Goal: Information Seeking & Learning: Learn about a topic

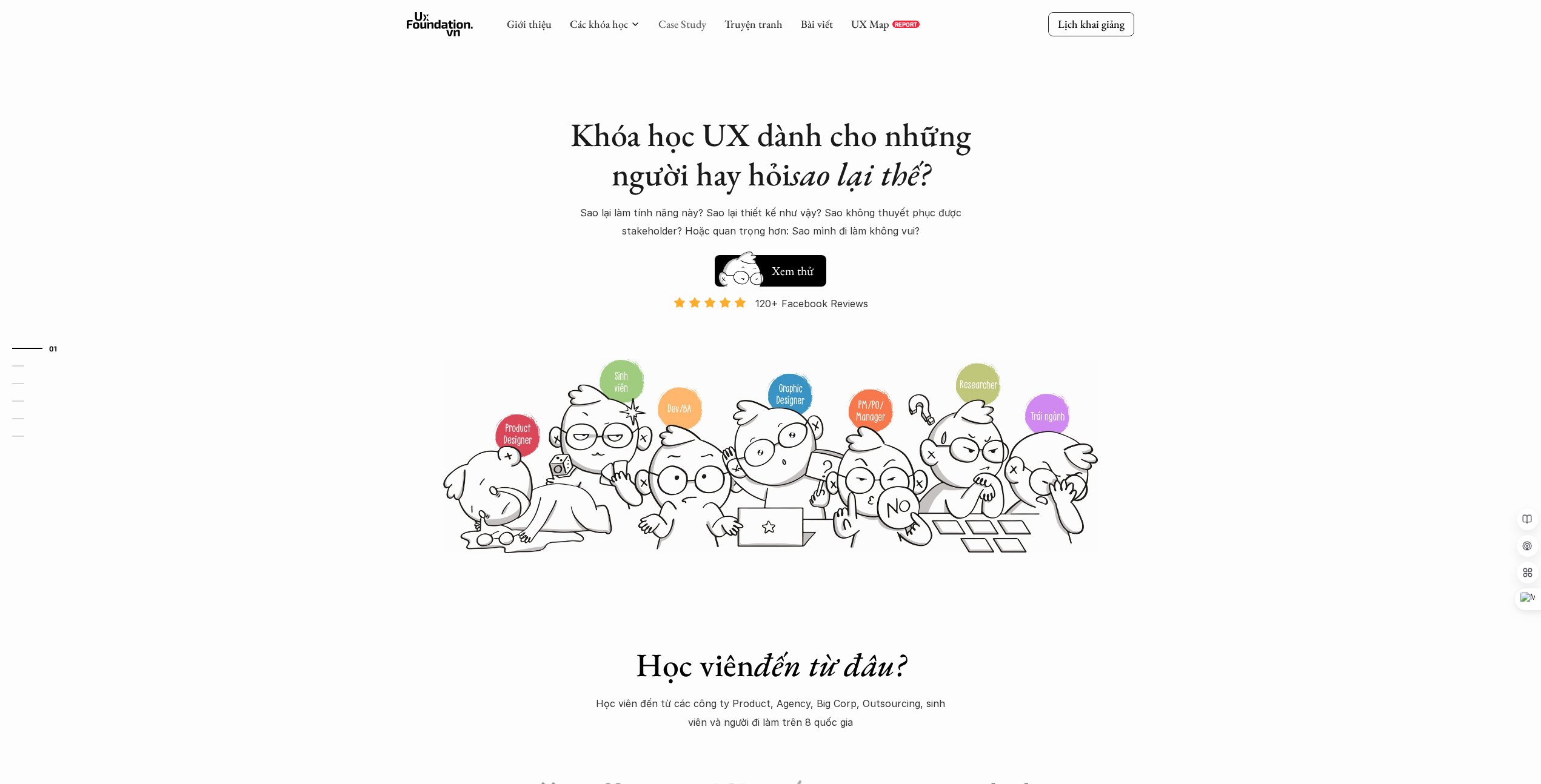
click at [666, 28] on link "Case Study" at bounding box center [682, 24] width 48 height 14
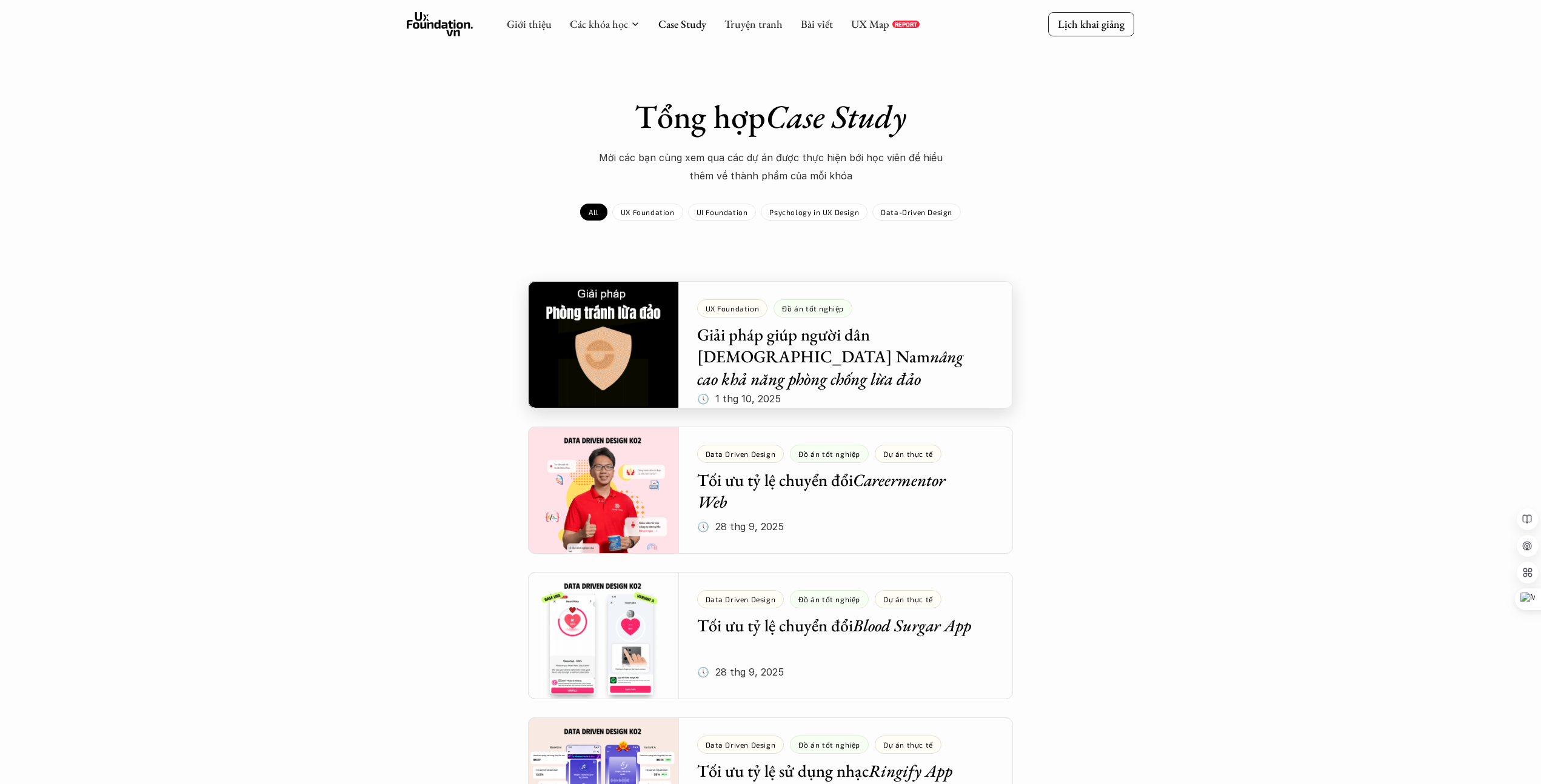
click at [802, 355] on div at bounding box center [770, 345] width 485 height 128
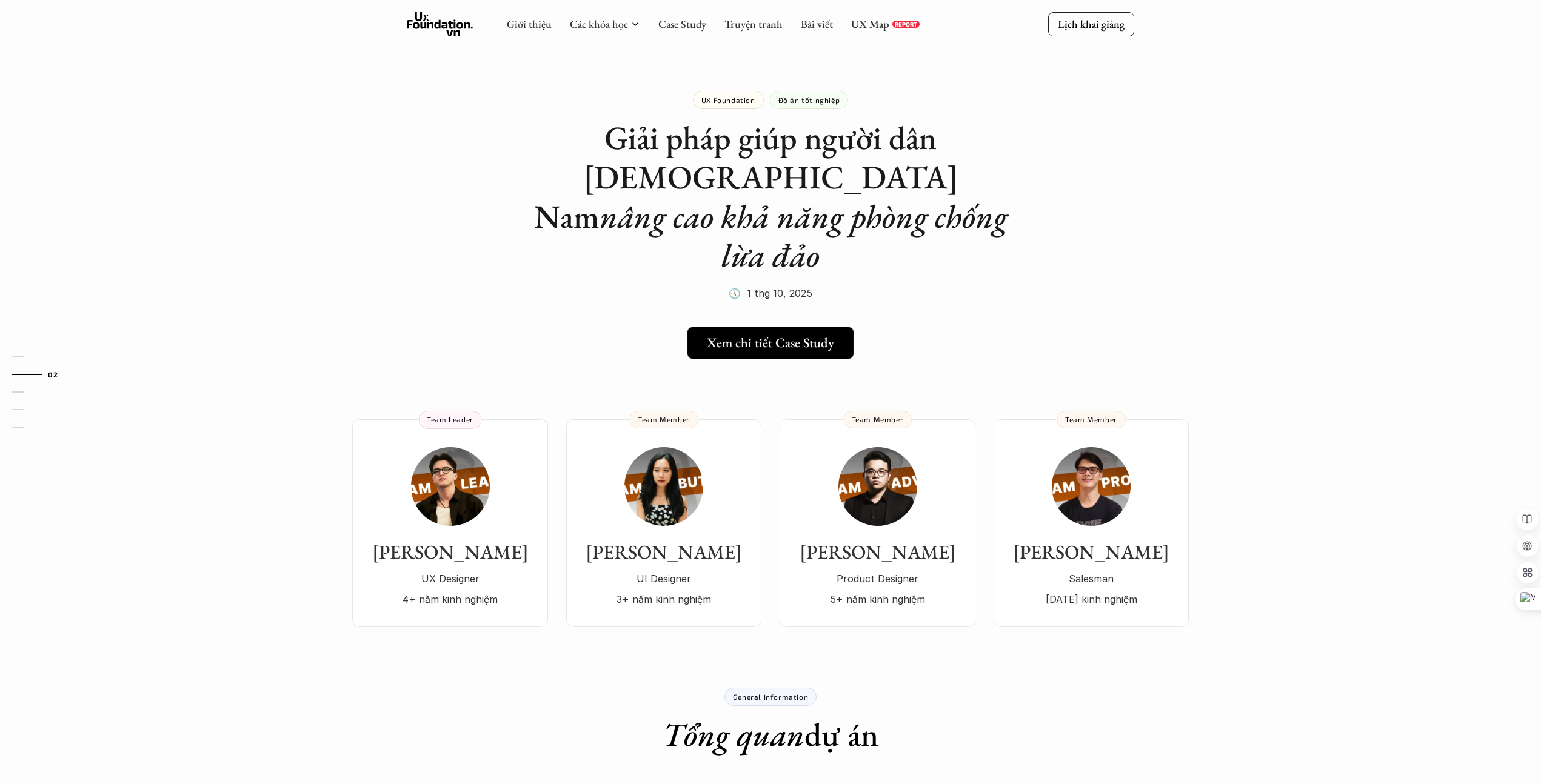
click at [803, 334] on h5 "Xem chi tiết Case Study" at bounding box center [770, 342] width 128 height 16
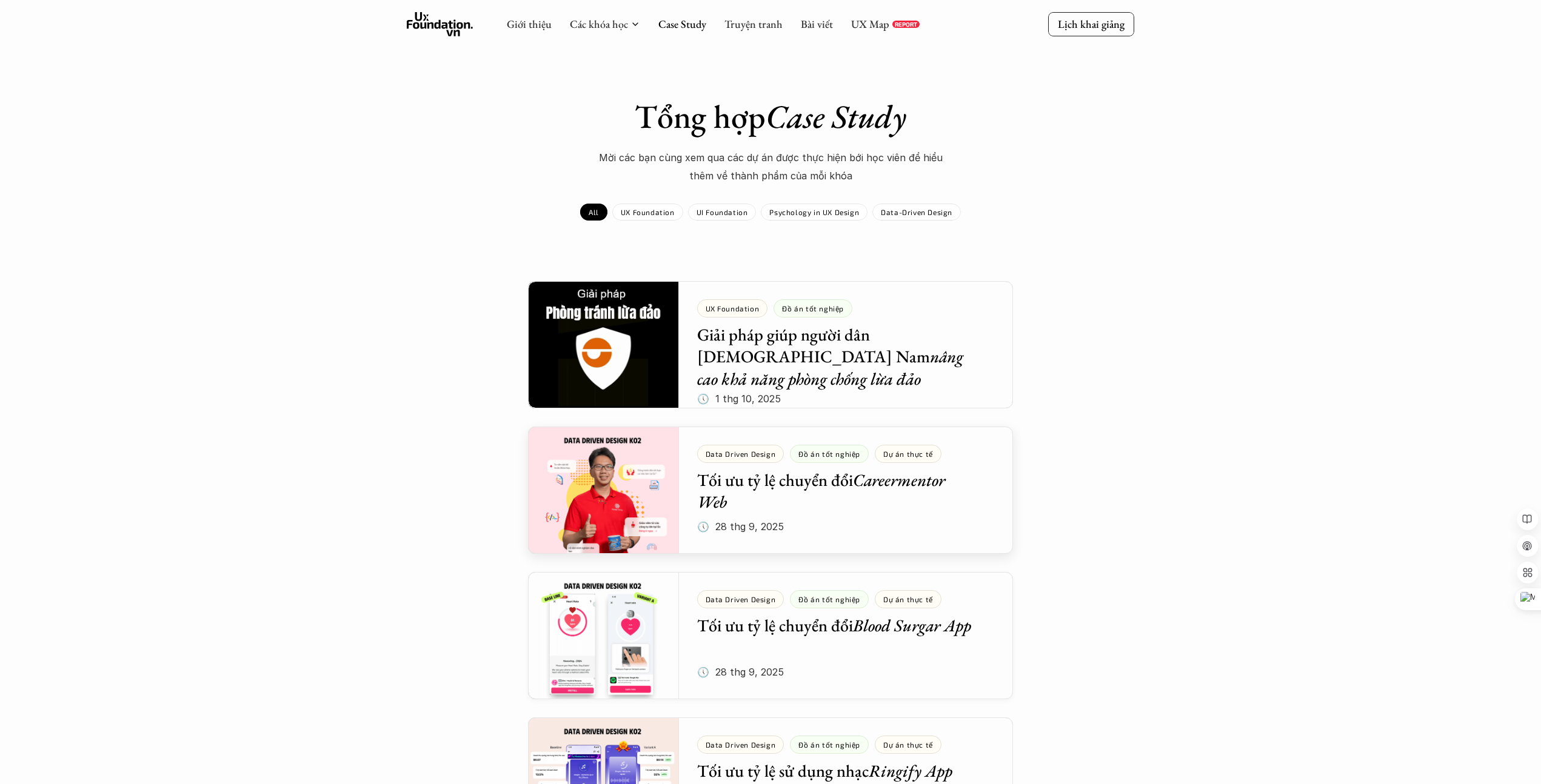
click at [759, 514] on div at bounding box center [770, 490] width 485 height 128
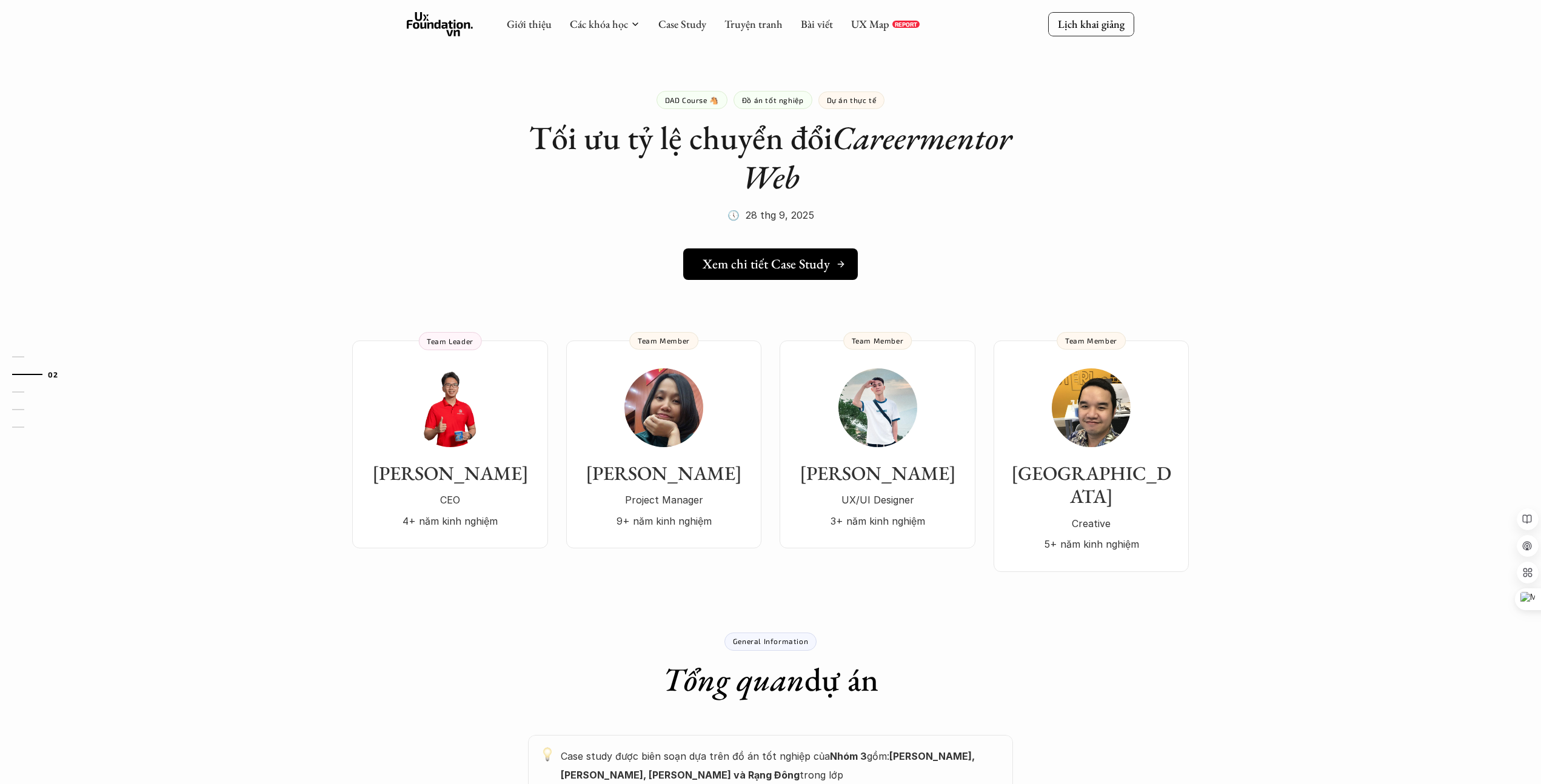
click at [810, 257] on h5 "Xem chi tiết Case Study" at bounding box center [767, 264] width 128 height 16
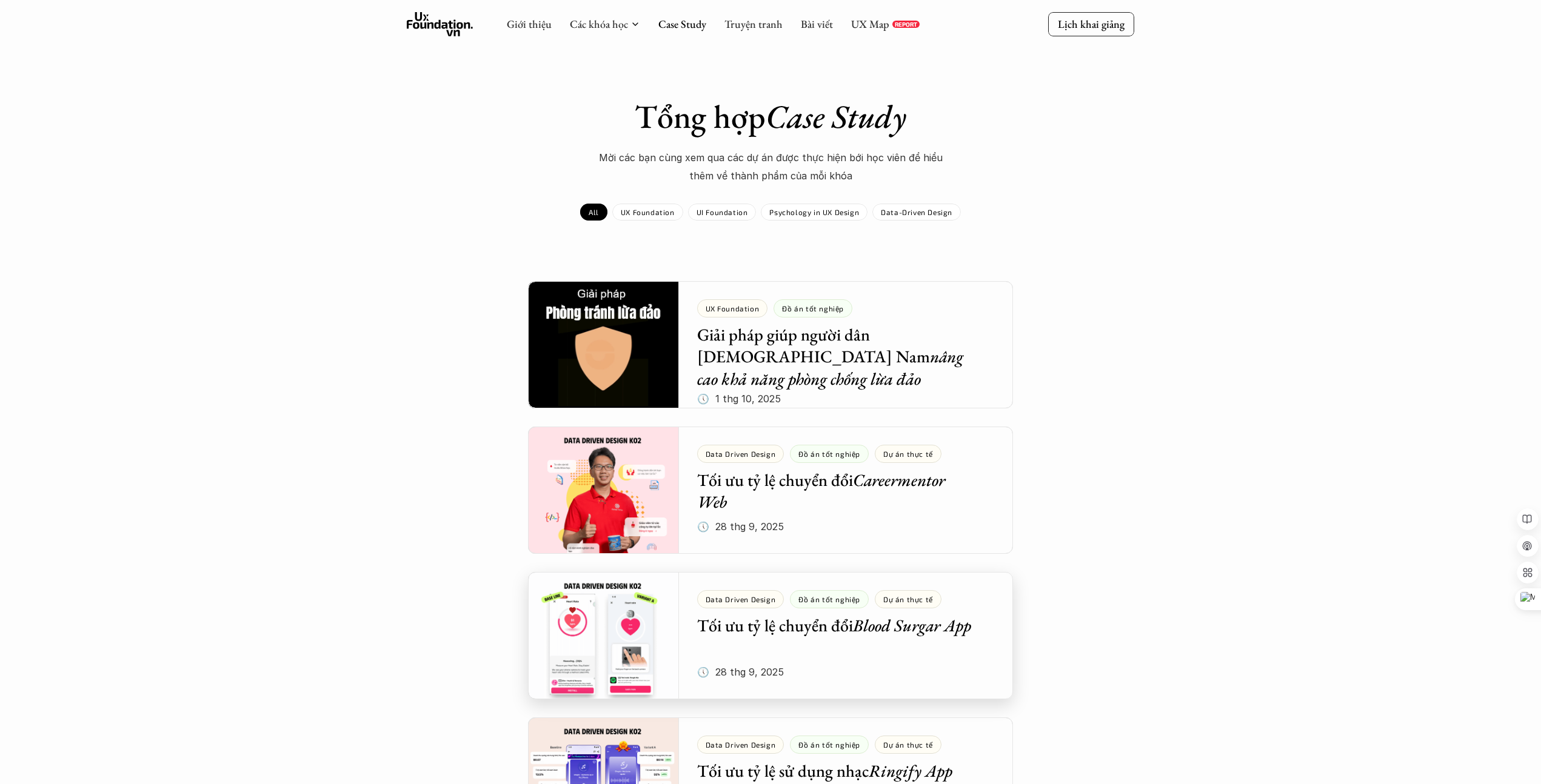
click at [762, 630] on div at bounding box center [770, 636] width 485 height 128
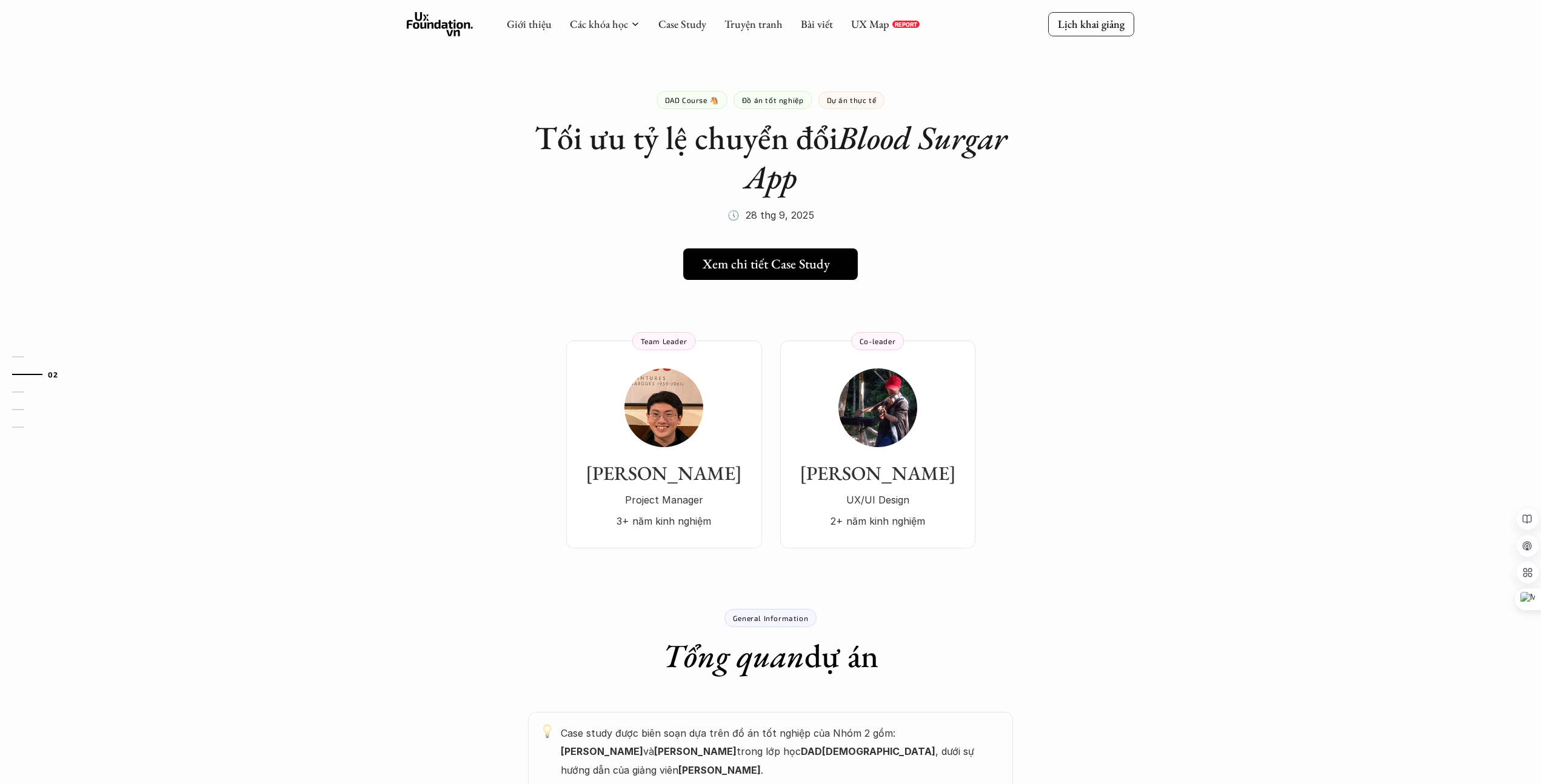
click at [763, 263] on h5 "Xem chi tiết Case Study" at bounding box center [767, 264] width 128 height 16
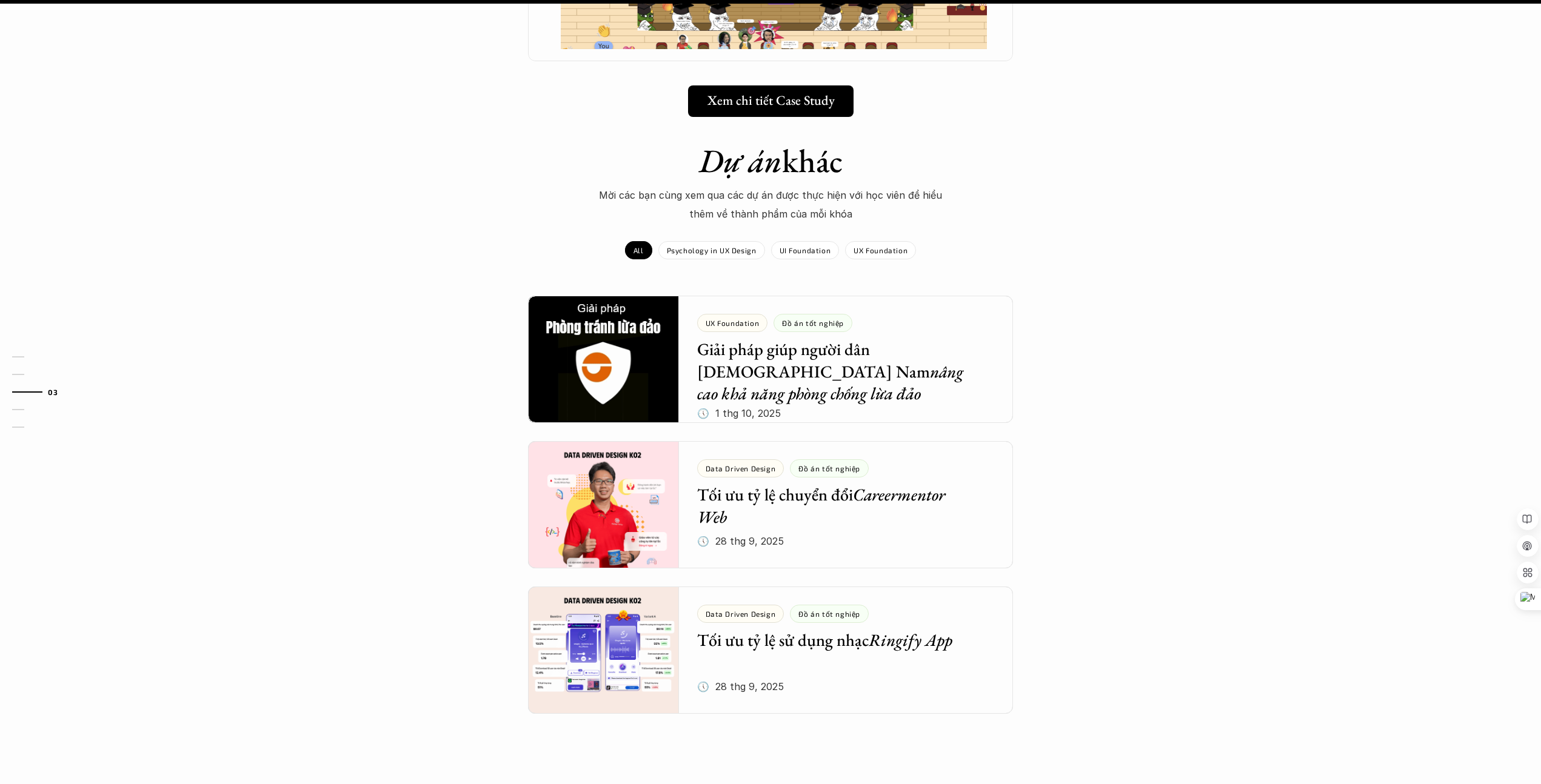
scroll to position [1812, 0]
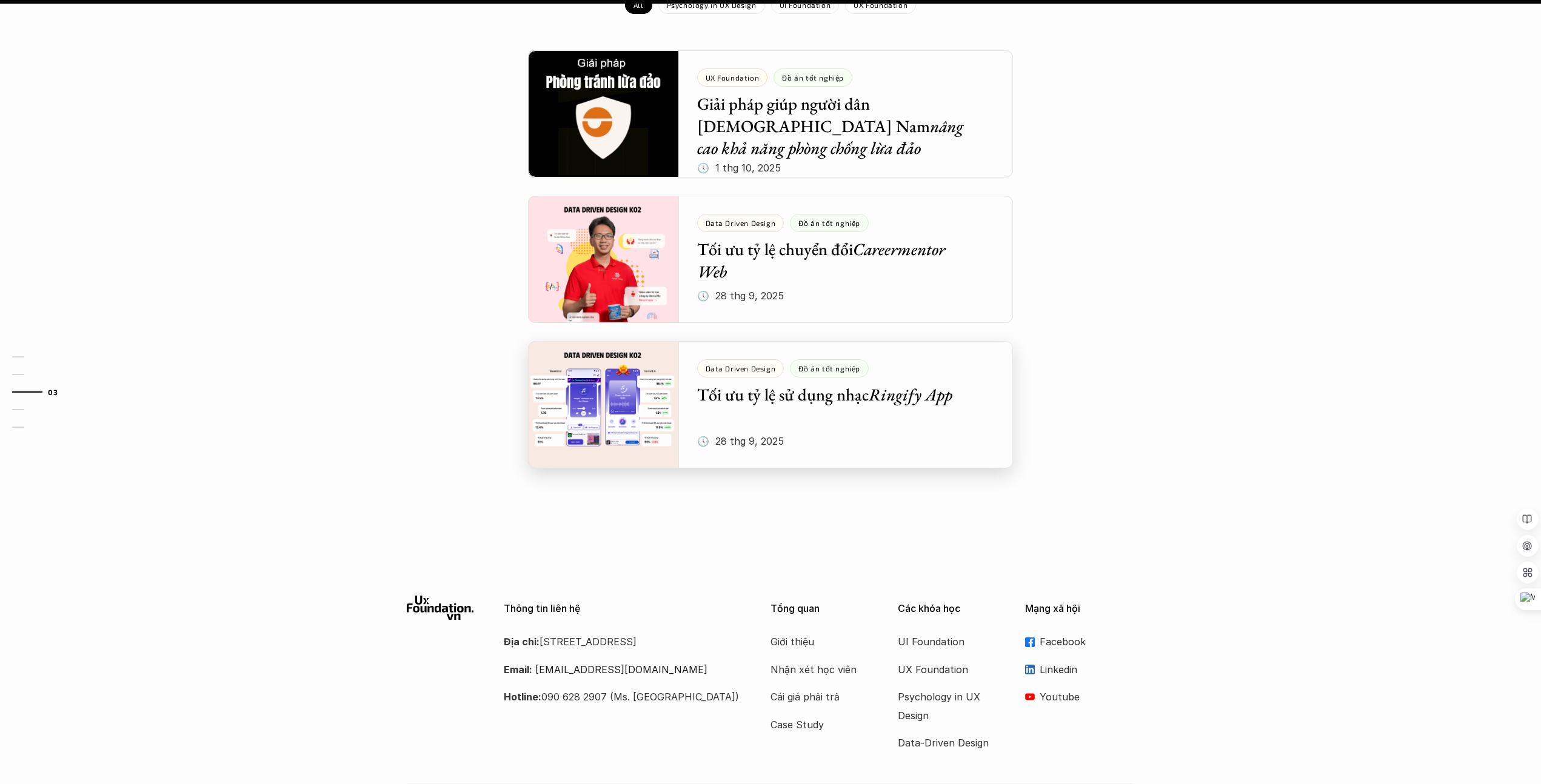
click at [822, 362] on div at bounding box center [770, 405] width 485 height 128
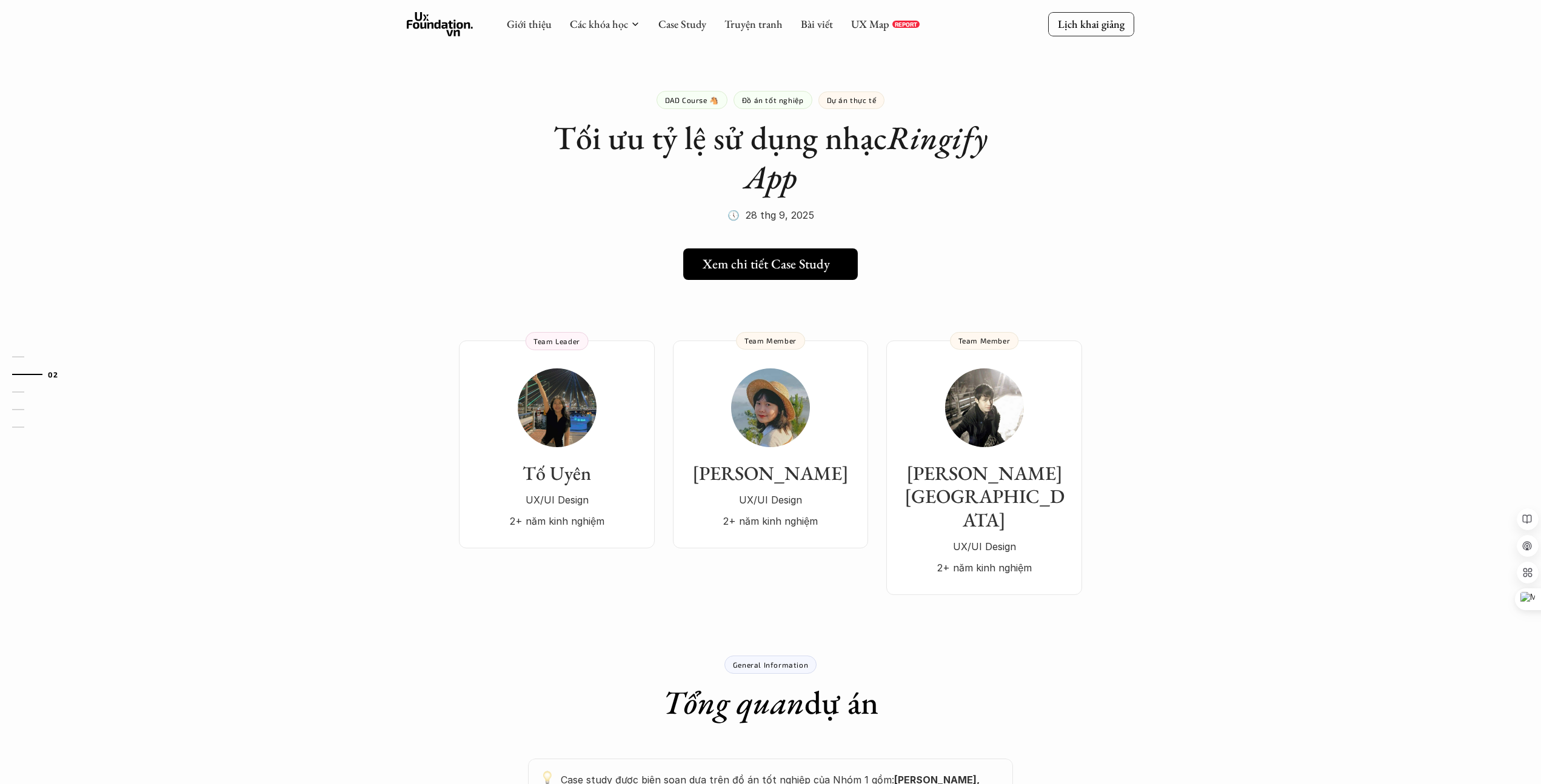
click at [793, 263] on h5 "Xem chi tiết Case Study" at bounding box center [767, 264] width 128 height 16
click at [390, 341] on div "Tố Uyên UX/UI Design 2+ năm kinh nghiệm Team Leader Thương [PERSON_NAME]/UI Des…" at bounding box center [770, 450] width 873 height 291
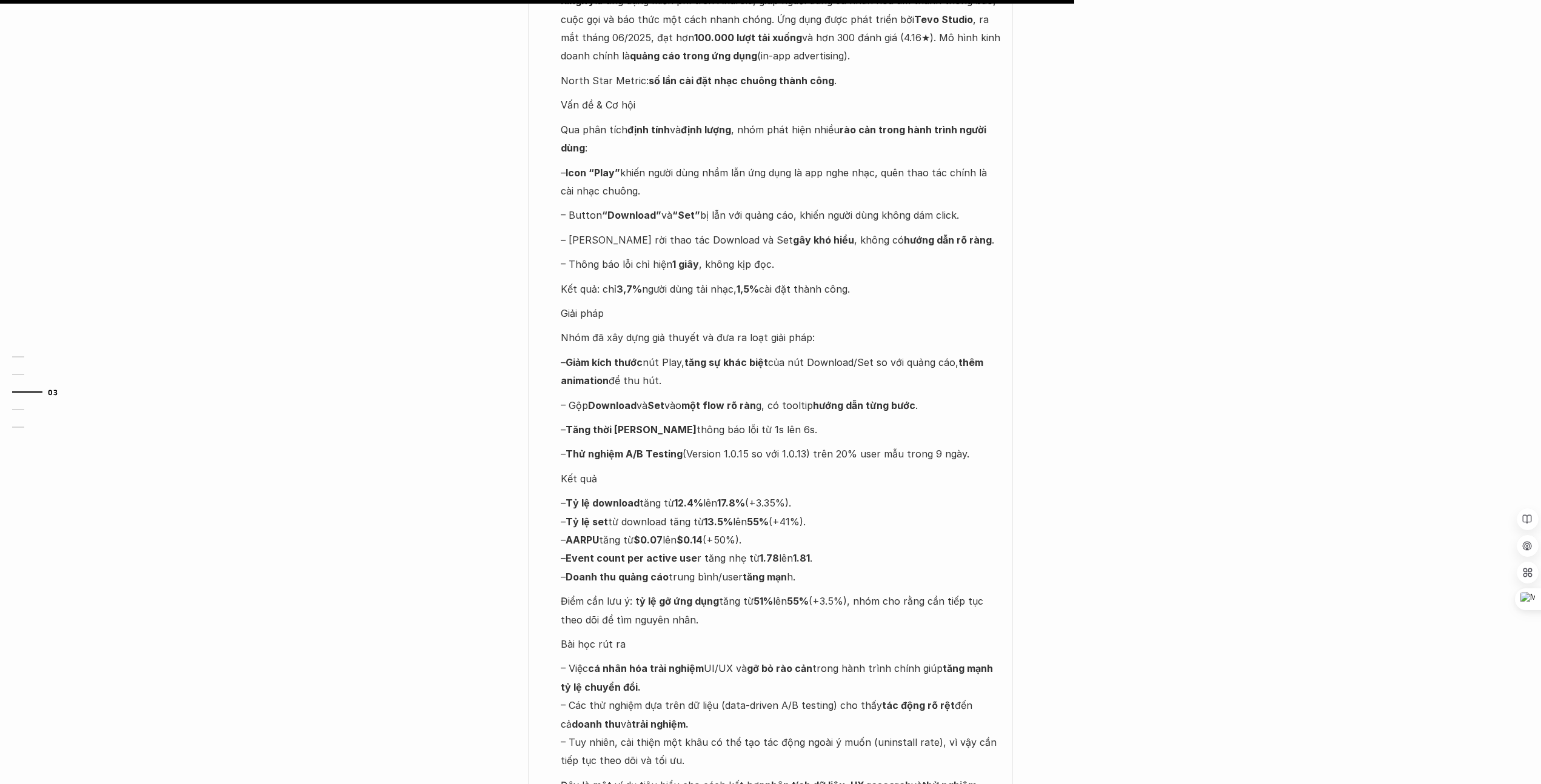
scroll to position [1275, 0]
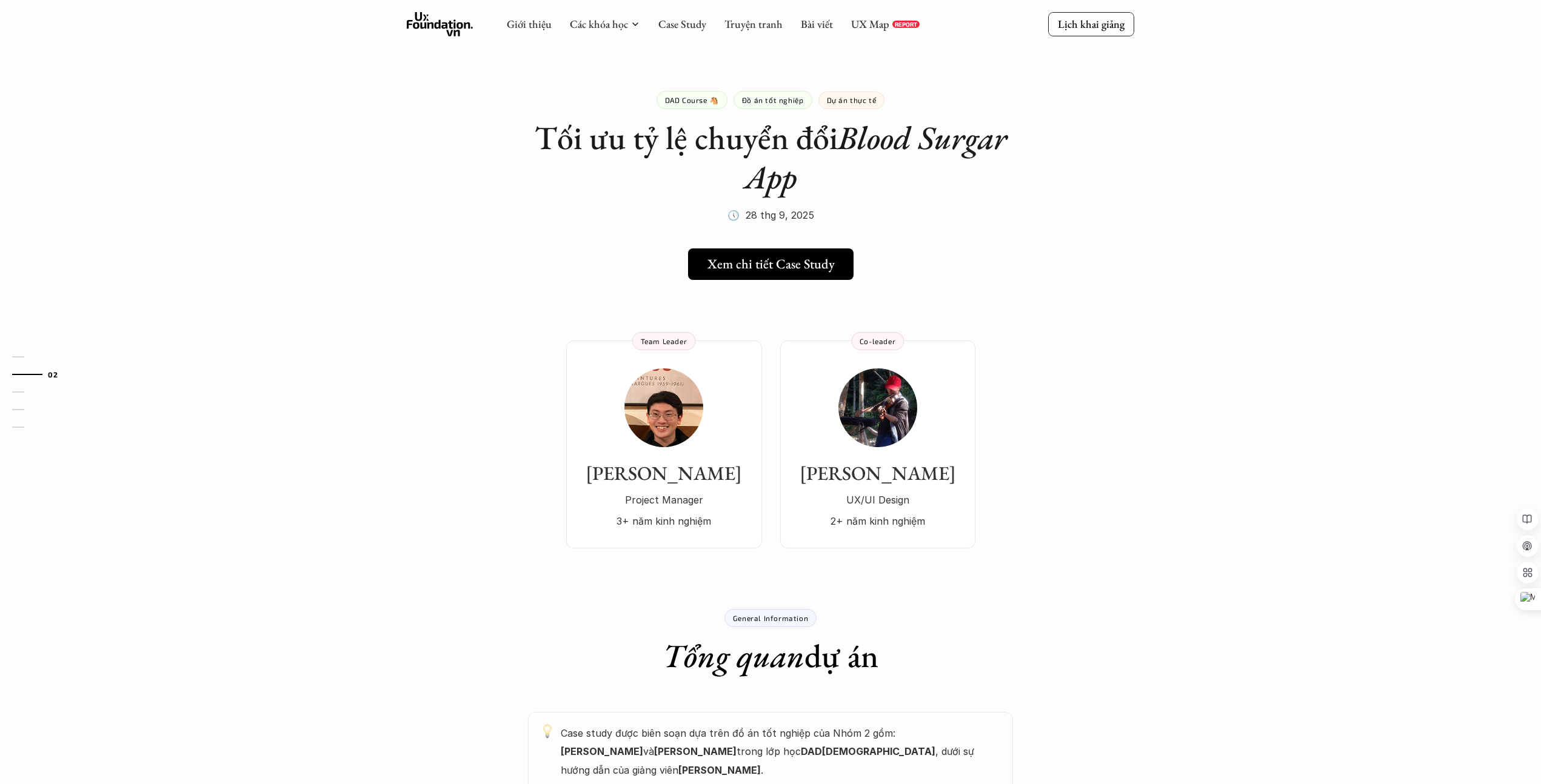
click at [786, 103] on p "Đồ án tốt nghiệp" at bounding box center [772, 99] width 62 height 9
click at [782, 102] on p "Đồ án tốt nghiệp" at bounding box center [772, 99] width 62 height 9
click at [694, 21] on link "Case Study" at bounding box center [682, 24] width 48 height 14
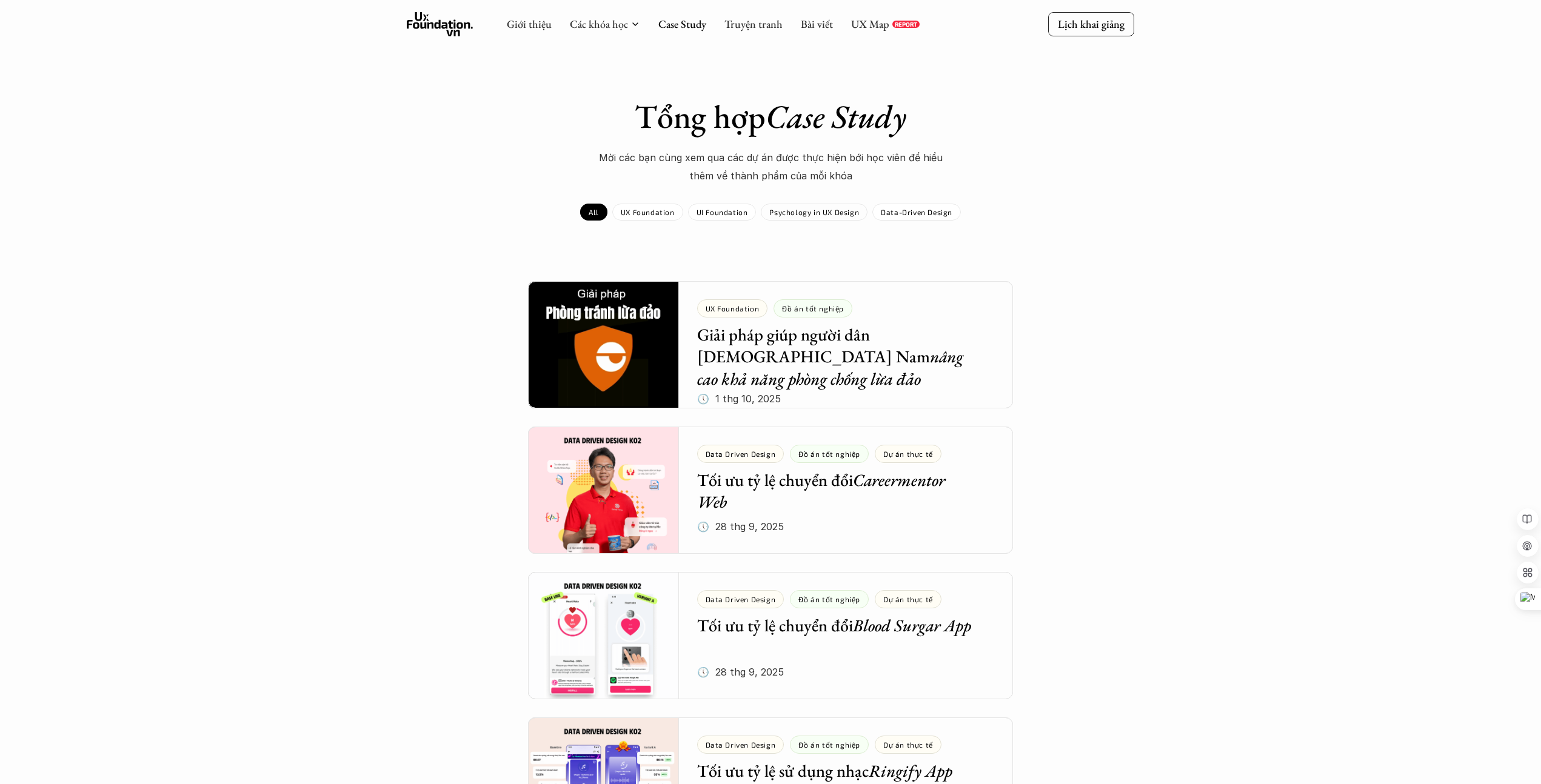
click at [831, 217] on div "Psychology in UX Design" at bounding box center [814, 211] width 107 height 17
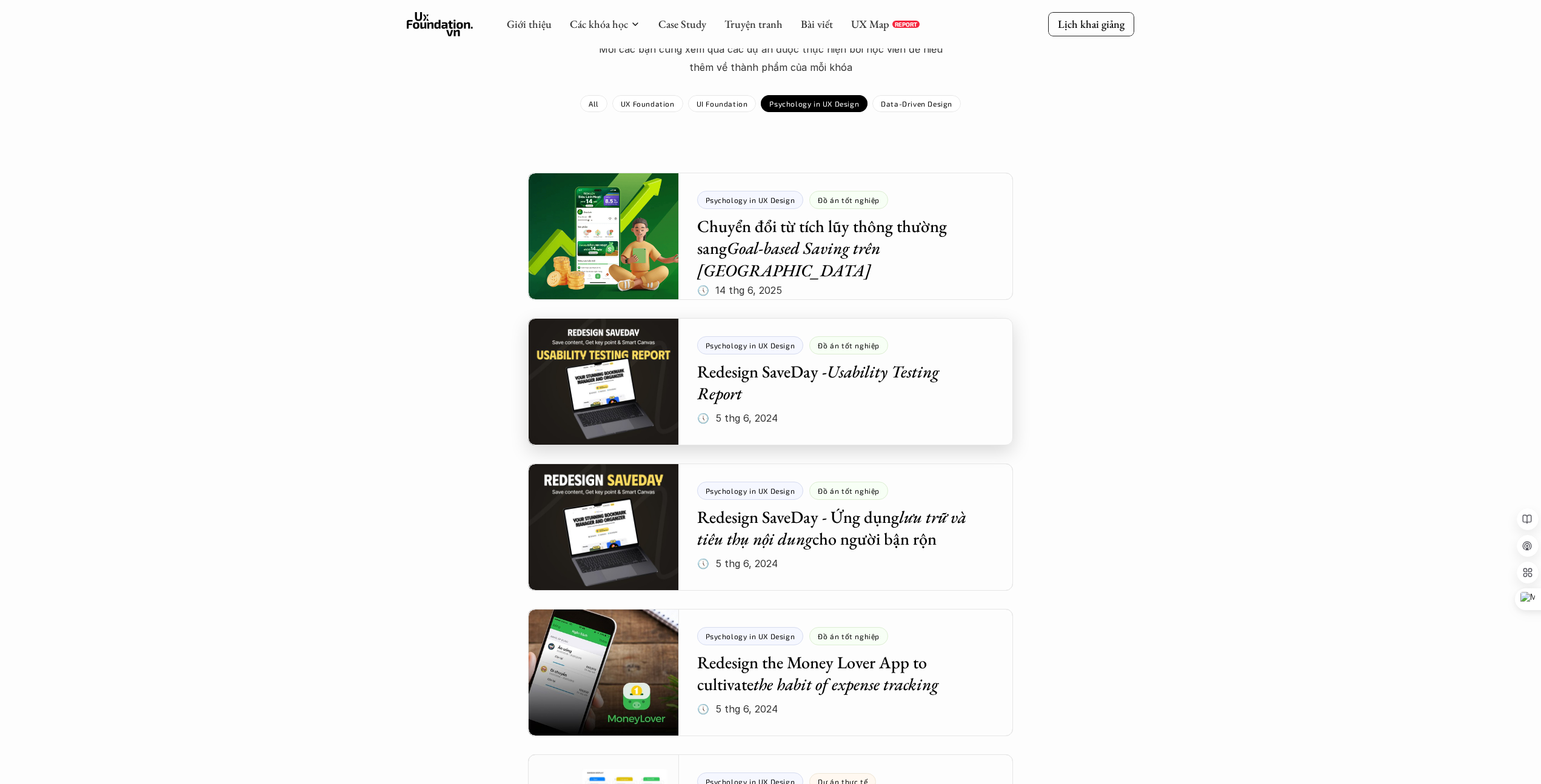
scroll to position [132, 0]
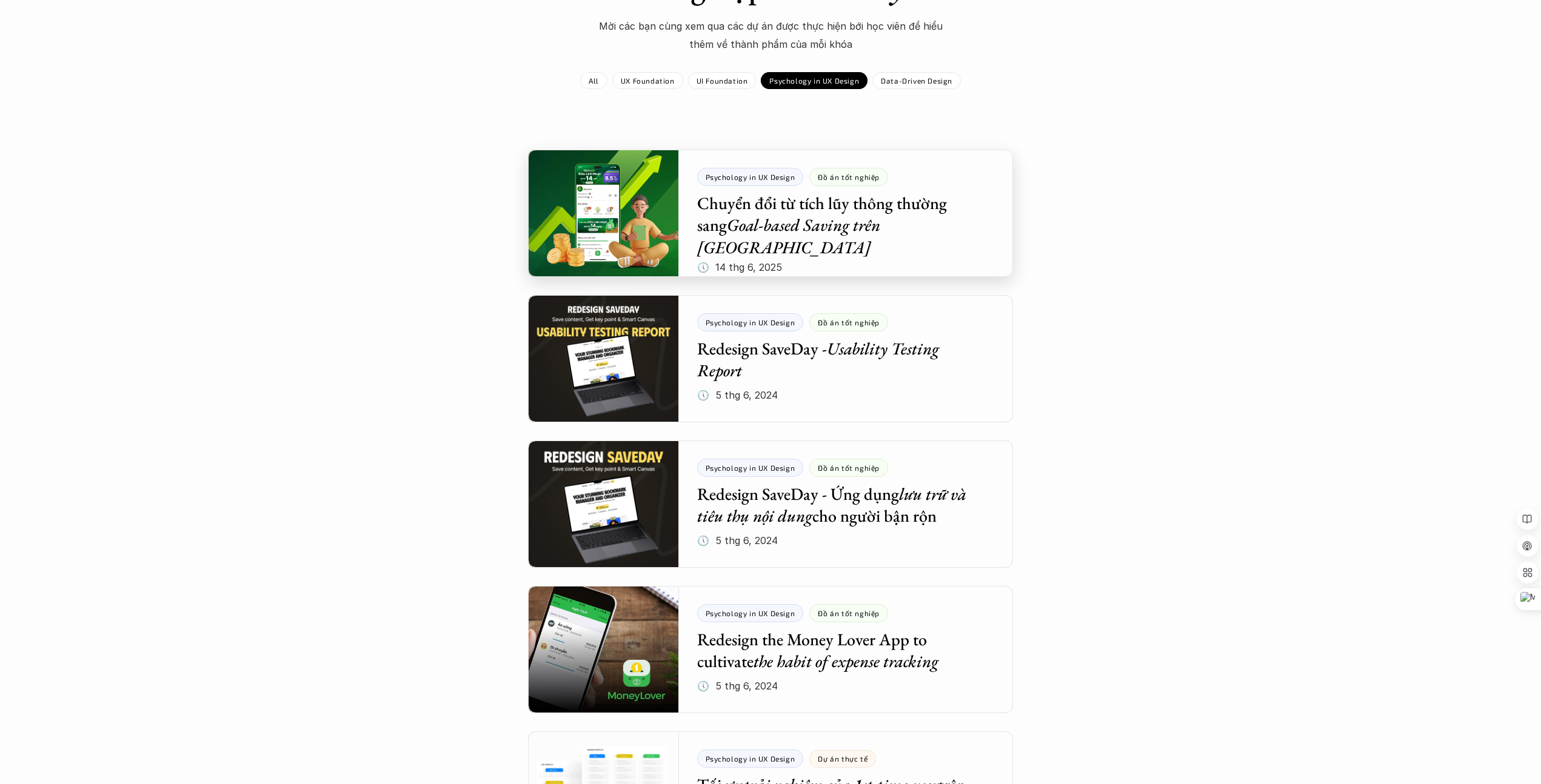
click at [866, 226] on div at bounding box center [770, 213] width 485 height 128
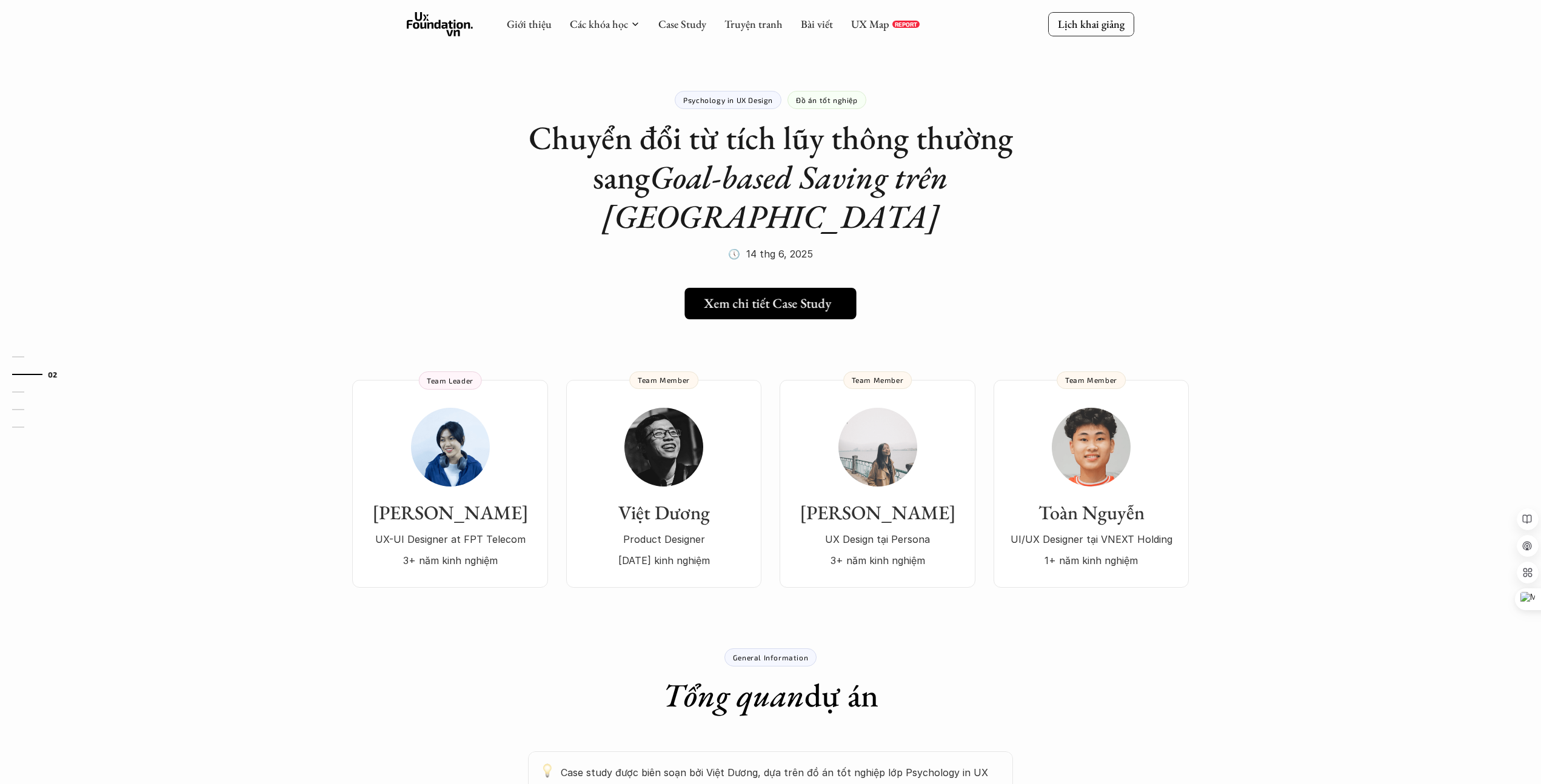
click at [806, 296] on h5 "Xem chi tiết Case Study" at bounding box center [768, 304] width 128 height 16
